Goal: Task Accomplishment & Management: Manage account settings

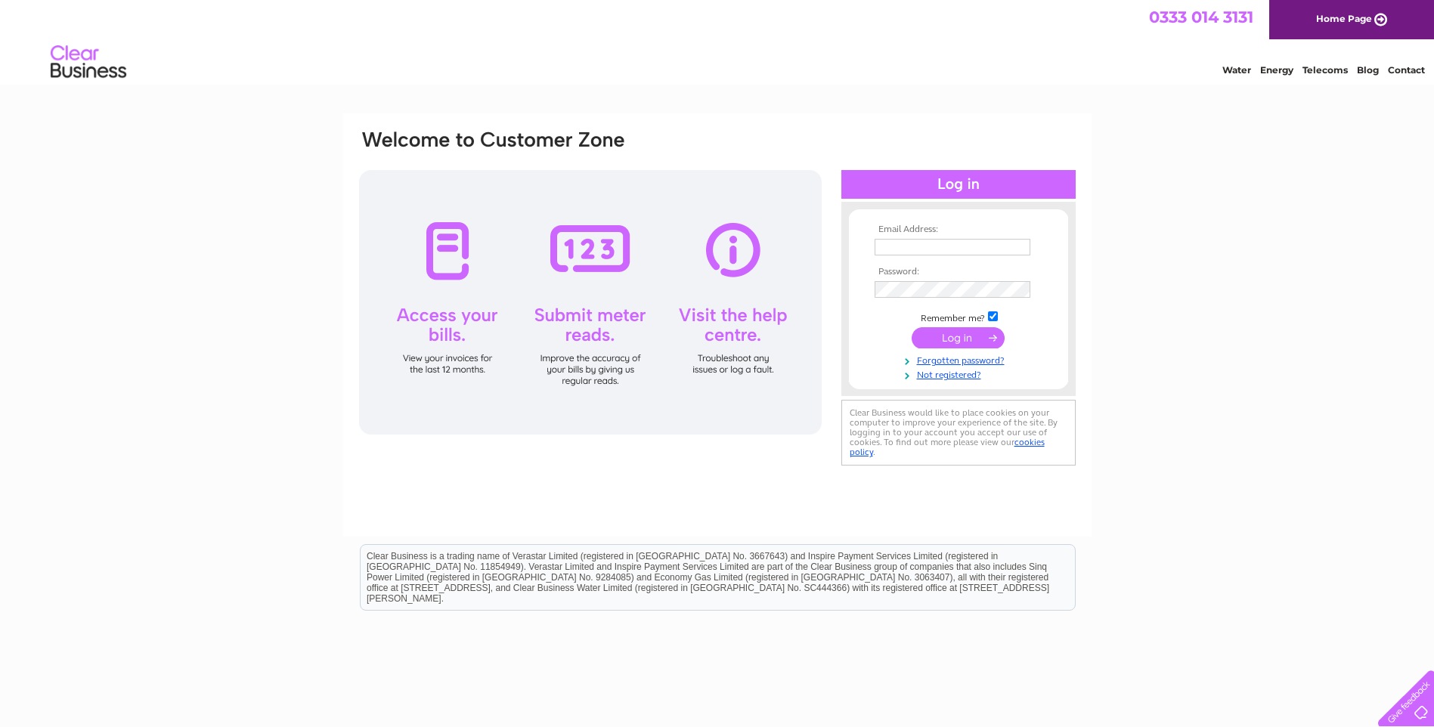
type input "office@agra-eng.co.uk"
click at [956, 343] on input "submit" at bounding box center [958, 337] width 93 height 21
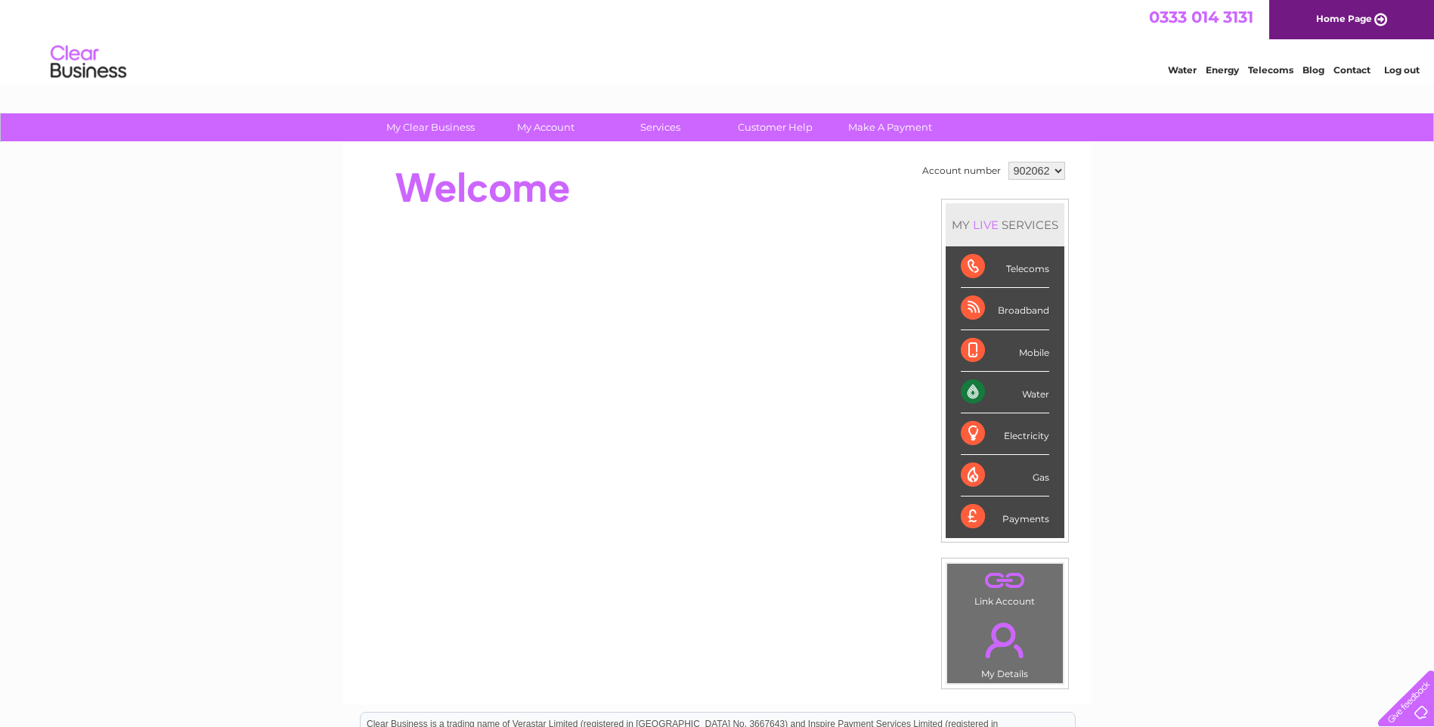
click at [1024, 387] on div "Water" at bounding box center [1005, 393] width 88 height 42
click at [976, 395] on div "Water" at bounding box center [1005, 393] width 88 height 42
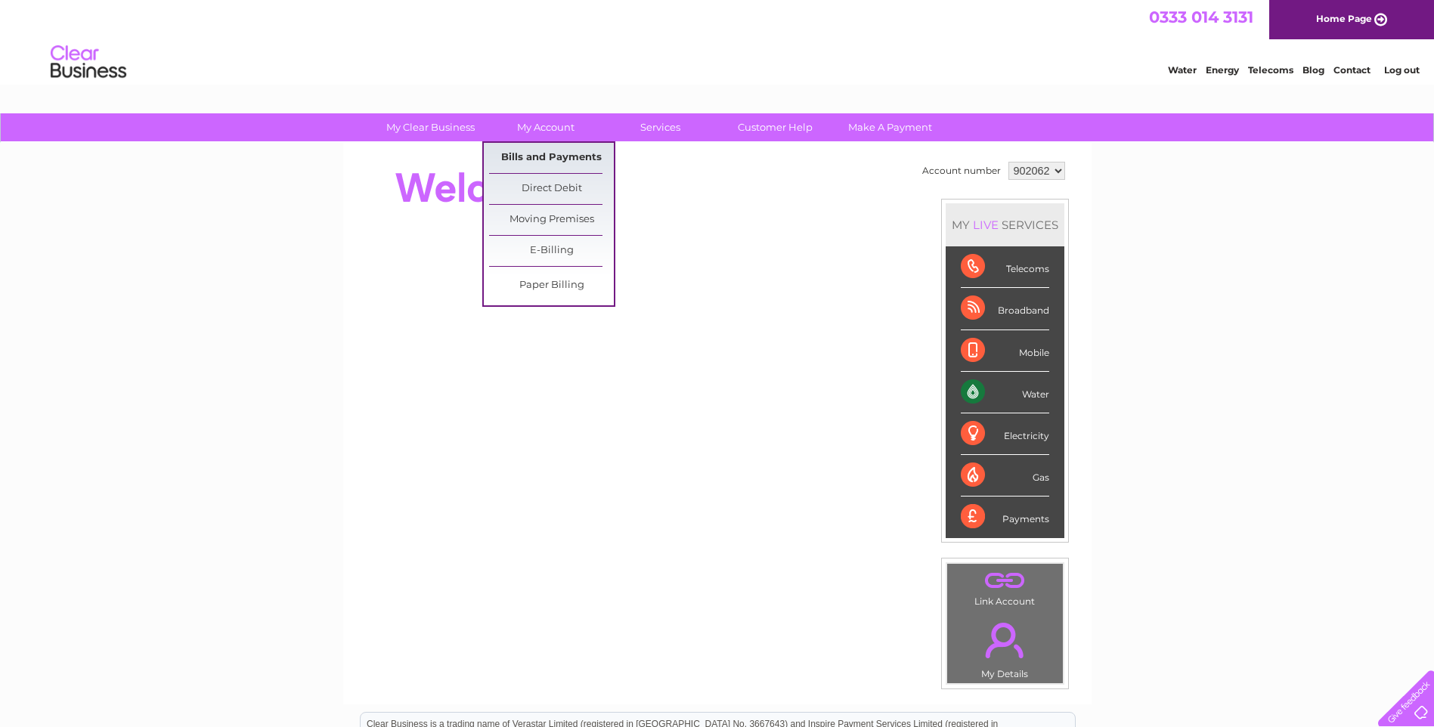
click at [546, 159] on link "Bills and Payments" at bounding box center [551, 158] width 125 height 30
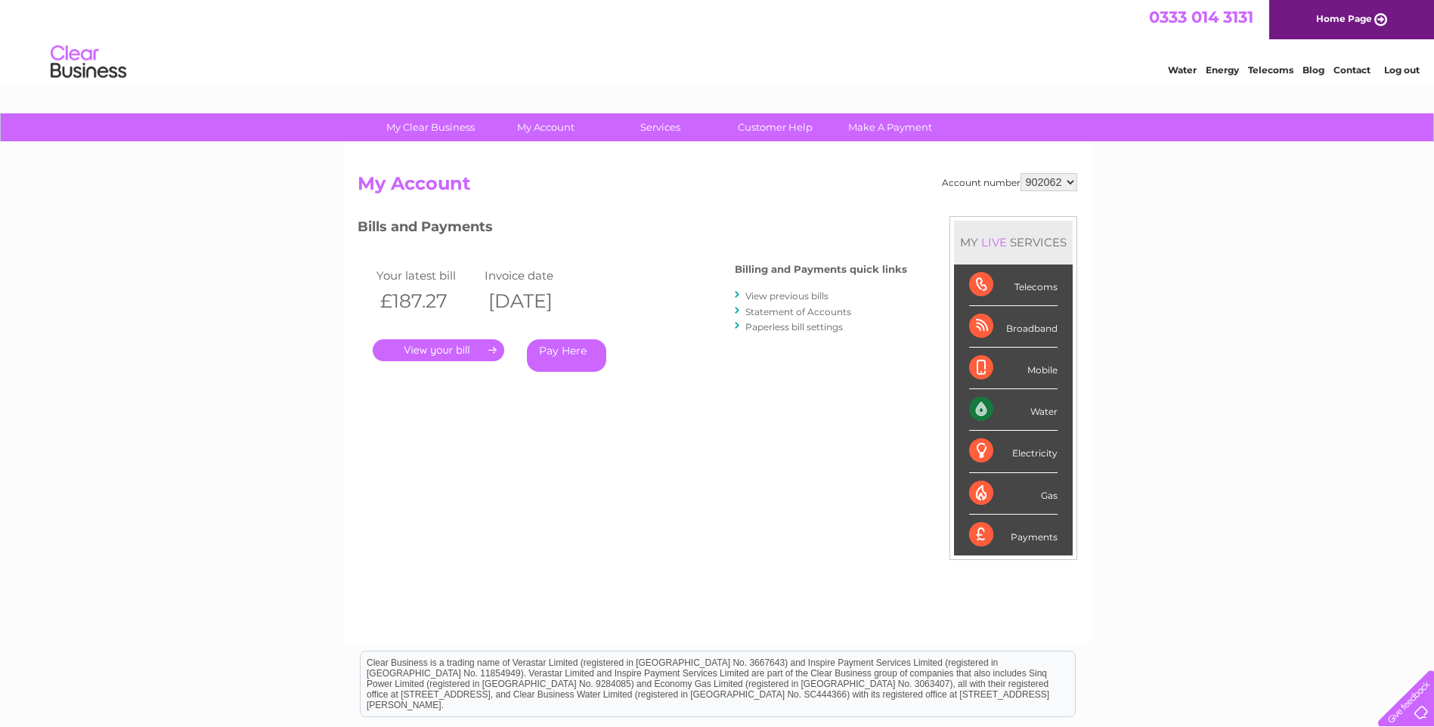
click at [461, 355] on link "." at bounding box center [439, 350] width 132 height 22
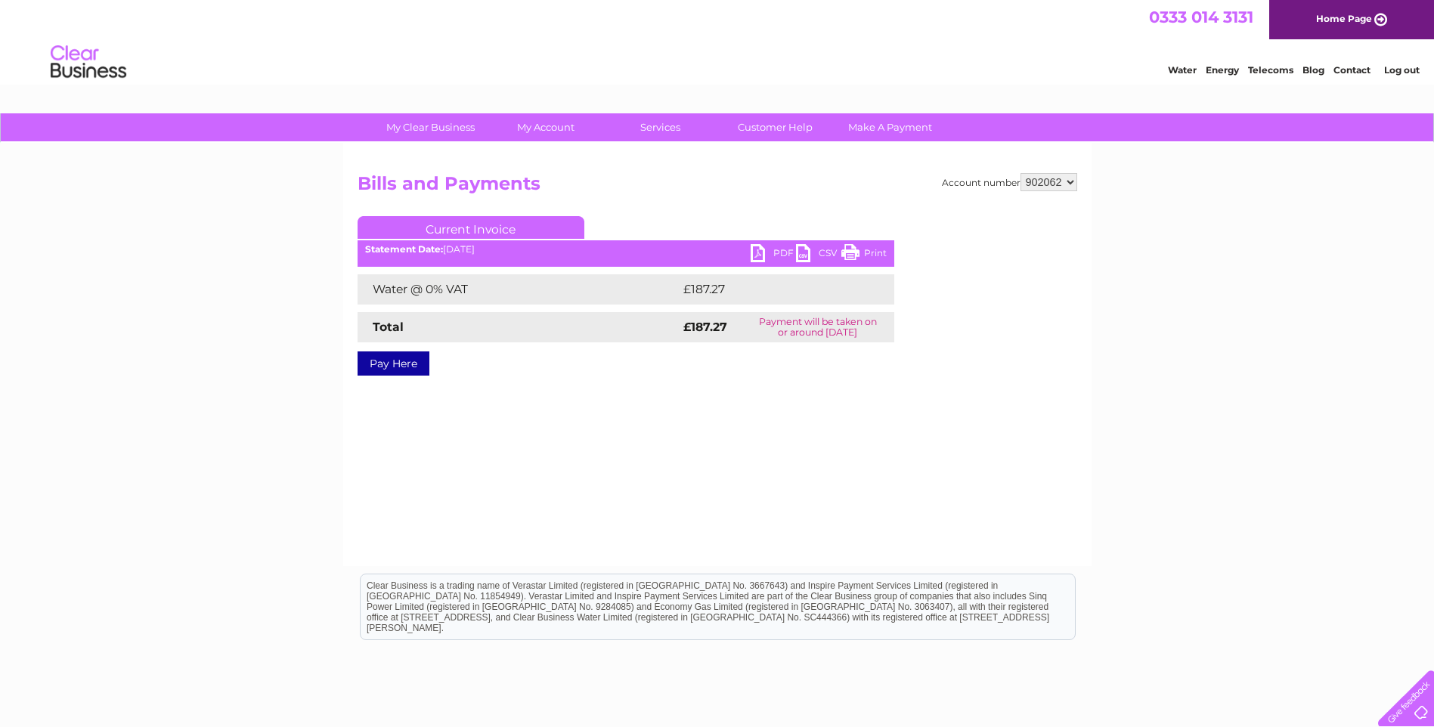
click at [776, 252] on link "PDF" at bounding box center [773, 255] width 45 height 22
